Goal: Find specific page/section: Find specific page/section

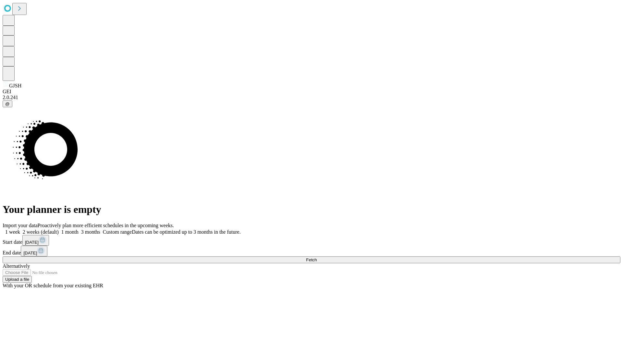
click at [317, 257] on span "Fetch" at bounding box center [311, 259] width 11 height 5
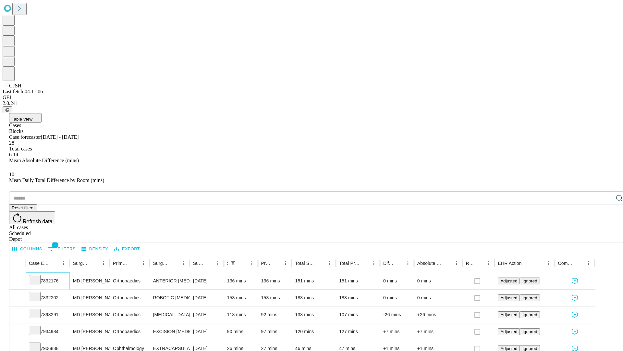
click at [38, 276] on icon at bounding box center [34, 279] width 6 height 6
